Goal: Find specific page/section: Find specific page/section

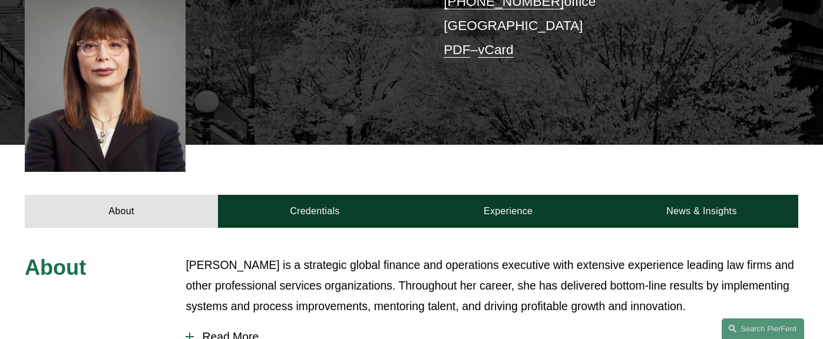
scroll to position [352, 0]
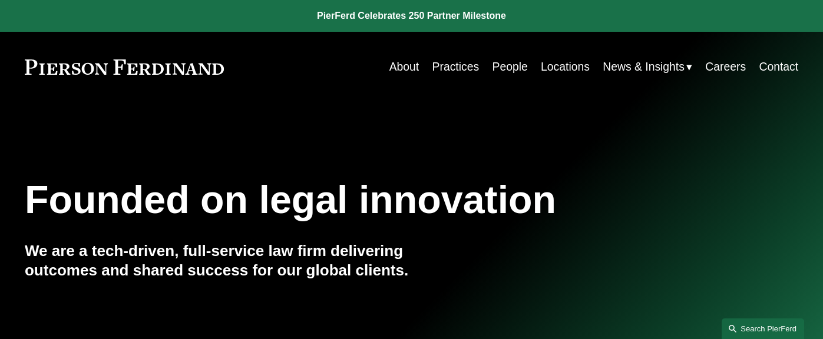
click at [752, 327] on link "Search this site" at bounding box center [763, 329] width 82 height 21
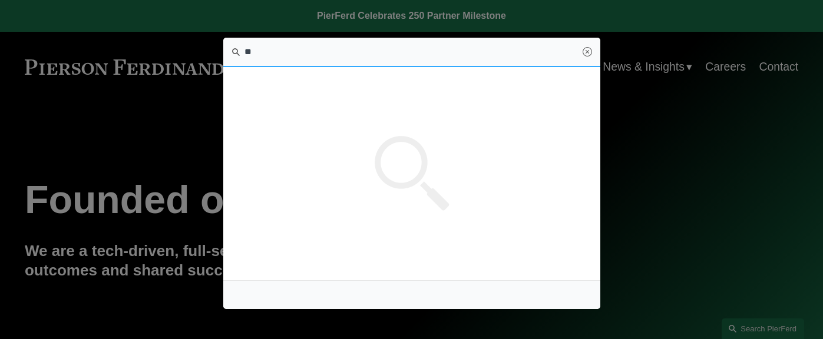
type input "**"
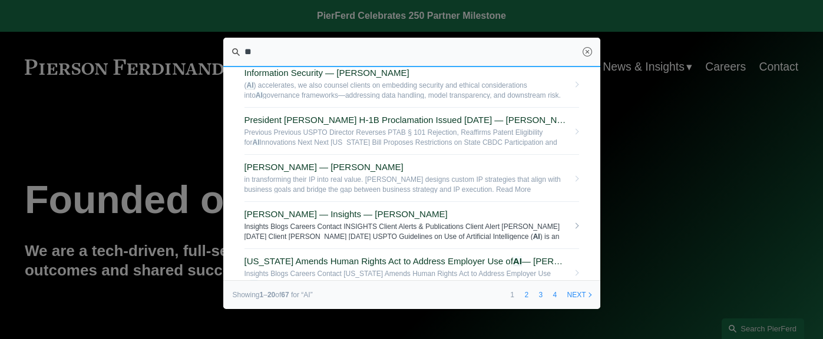
scroll to position [160, 0]
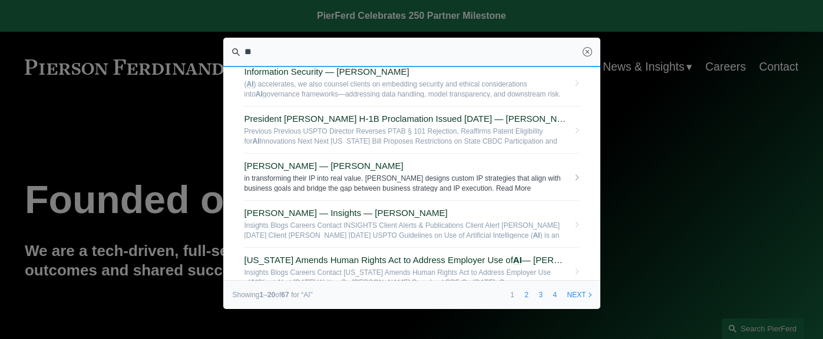
click at [346, 163] on span "Sid Kapoor — Pierson Ferdinand LLP" at bounding box center [407, 166] width 324 height 11
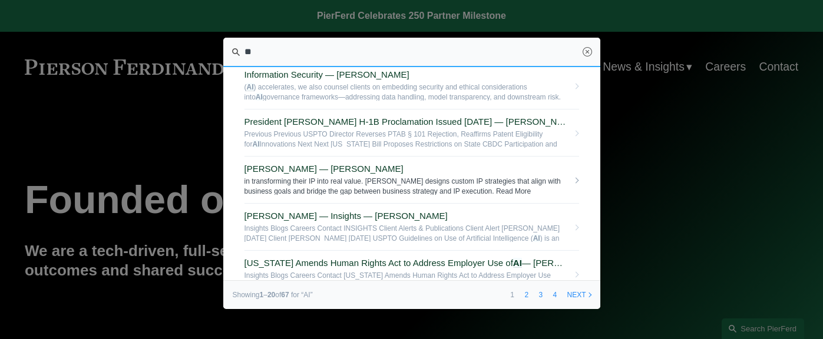
scroll to position [140, 0]
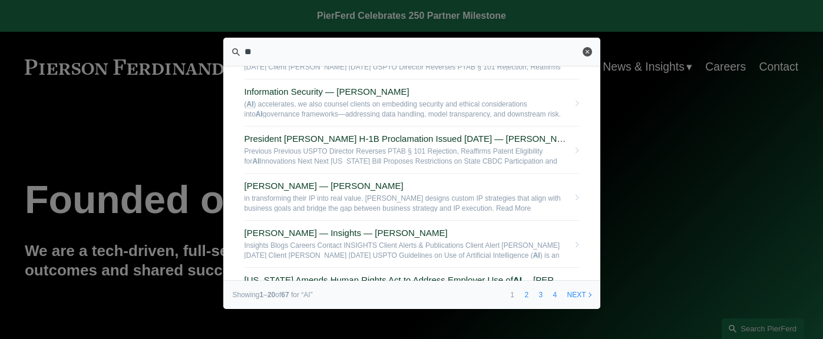
click at [585, 52] on link "Close" at bounding box center [587, 51] width 9 height 9
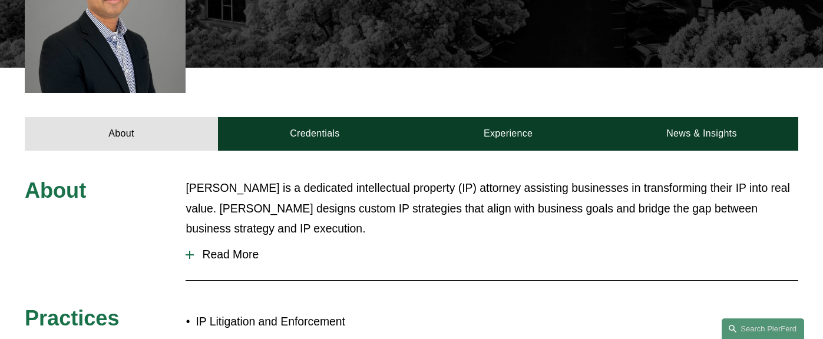
scroll to position [379, 0]
